Goal: Find contact information: Find contact information

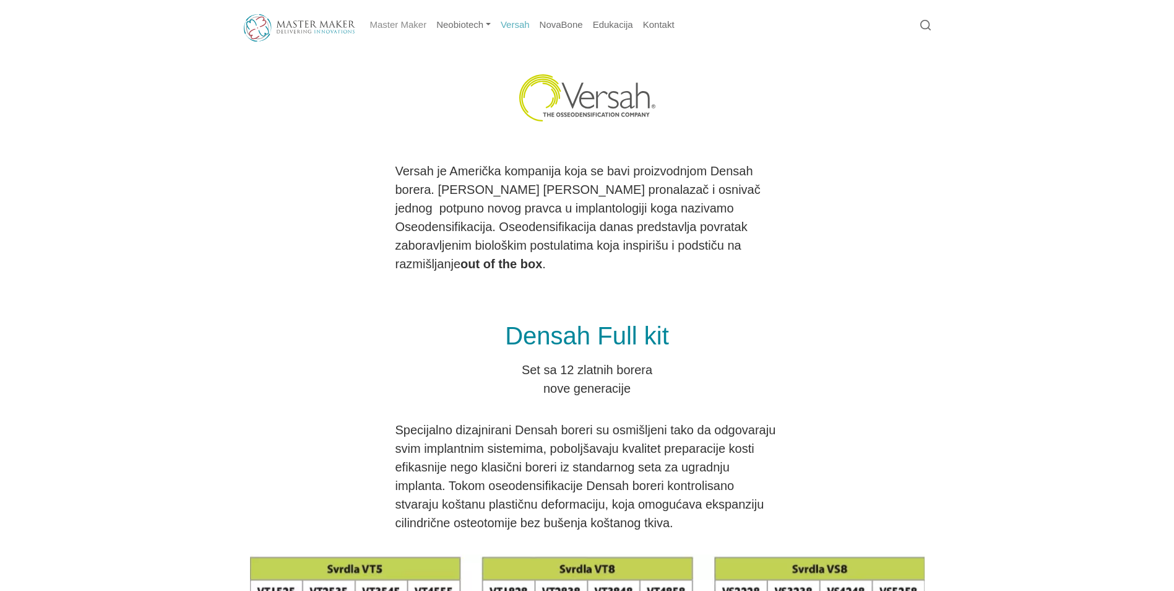
click at [412, 30] on link "Master Maker" at bounding box center [398, 25] width 67 height 24
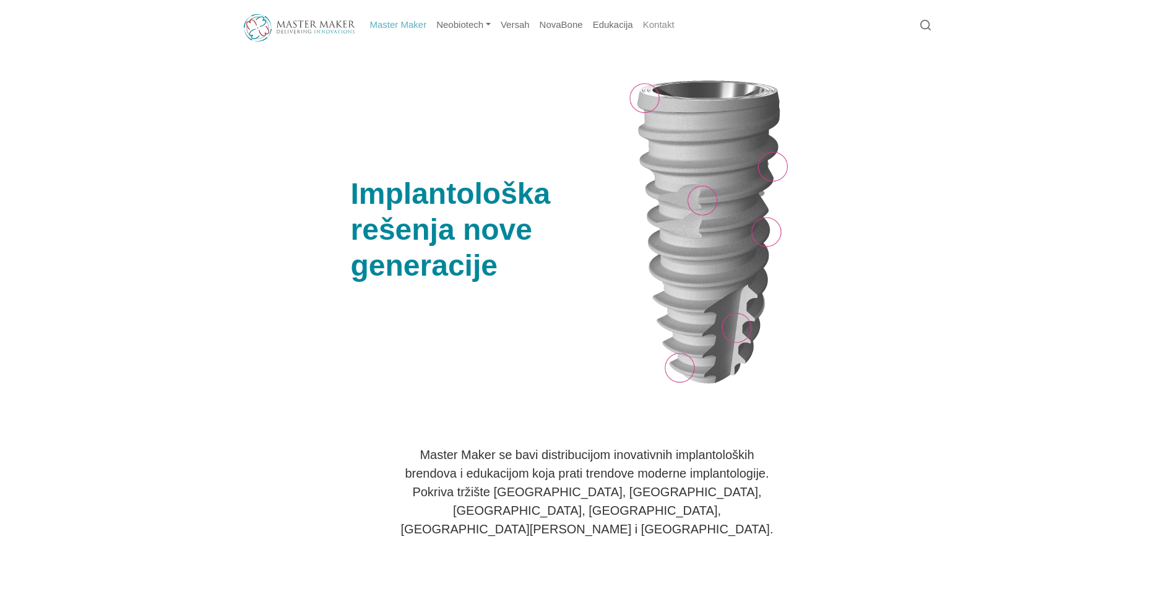
click at [662, 32] on link "Kontakt" at bounding box center [658, 25] width 41 height 24
